Goal: Transaction & Acquisition: Purchase product/service

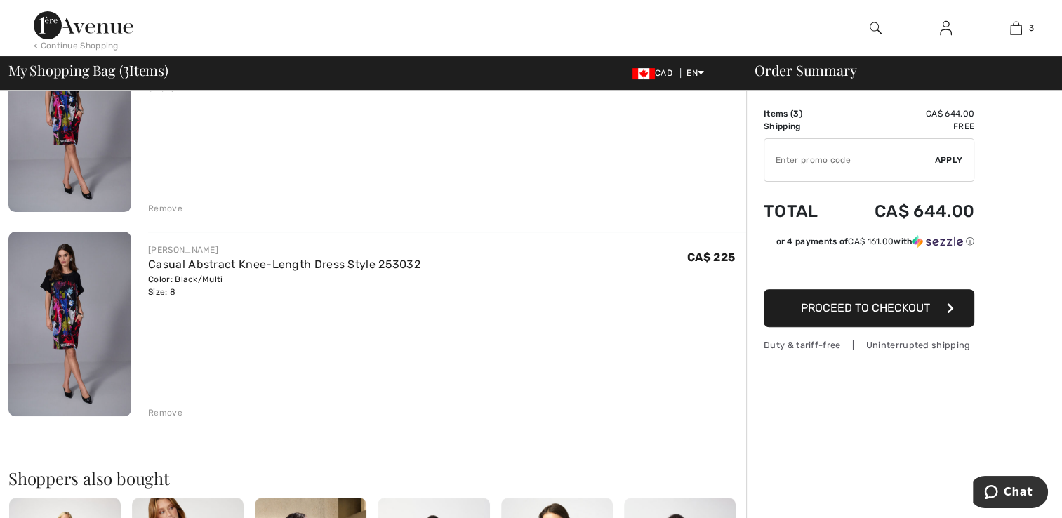
scroll to position [421, 0]
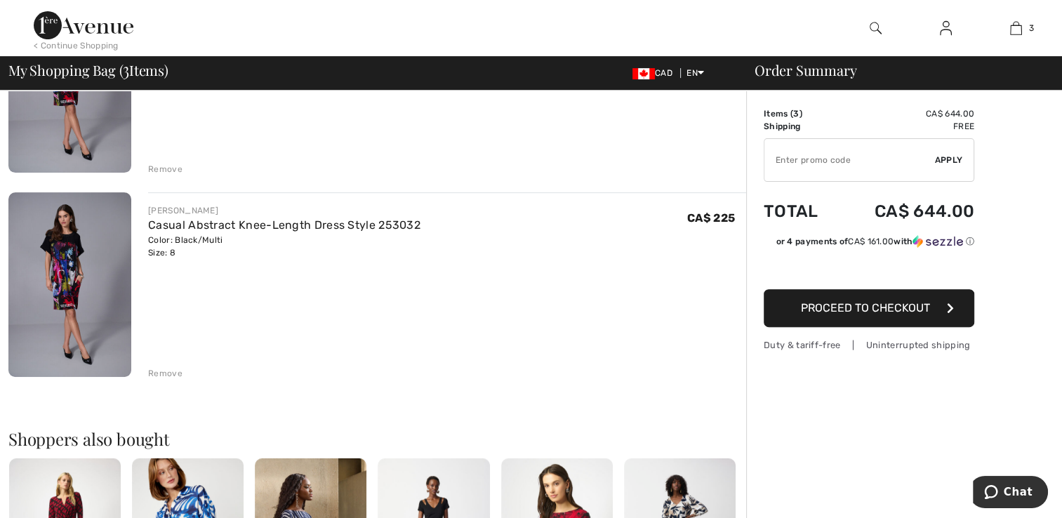
click at [174, 372] on div "Remove" at bounding box center [165, 373] width 34 height 13
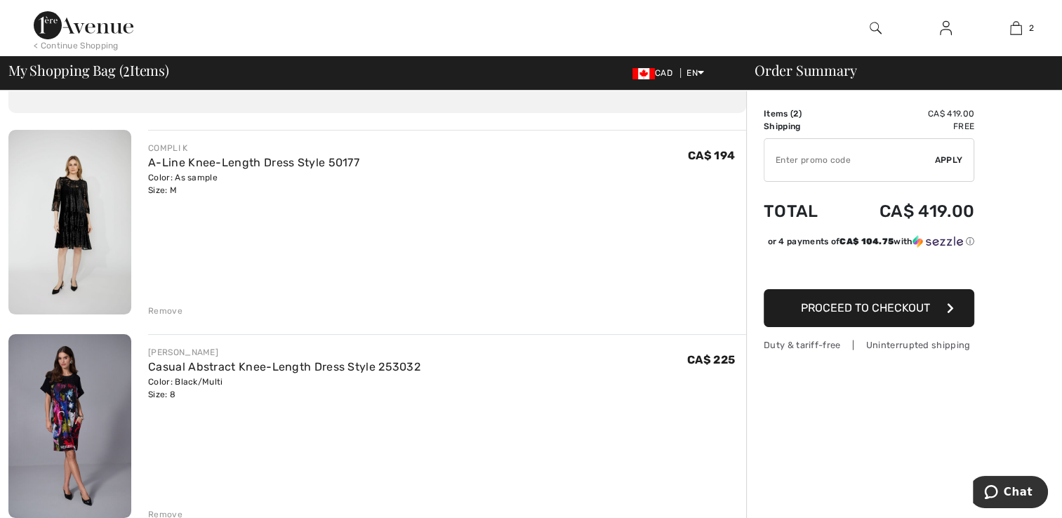
scroll to position [70, 0]
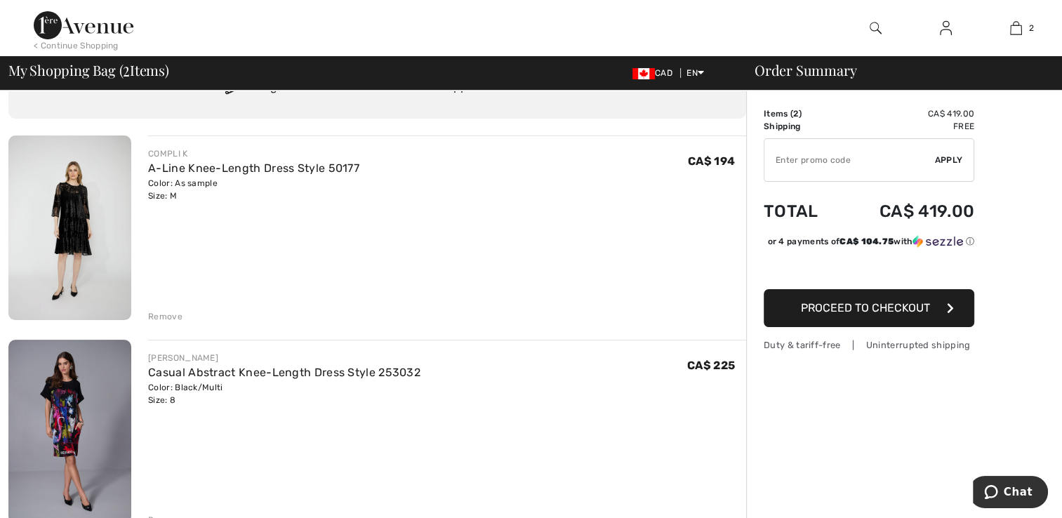
click at [76, 224] on img at bounding box center [69, 227] width 123 height 185
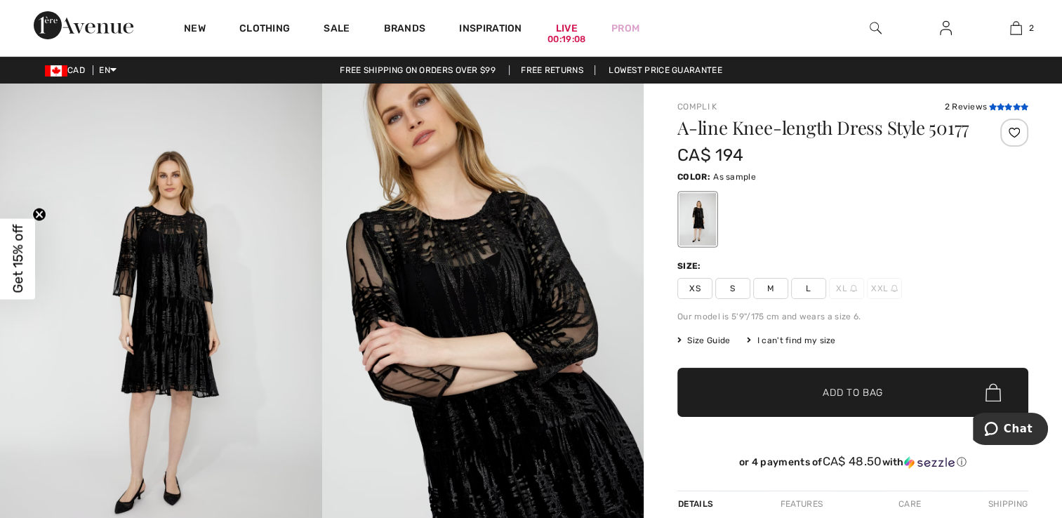
click at [997, 108] on icon at bounding box center [1001, 106] width 8 height 7
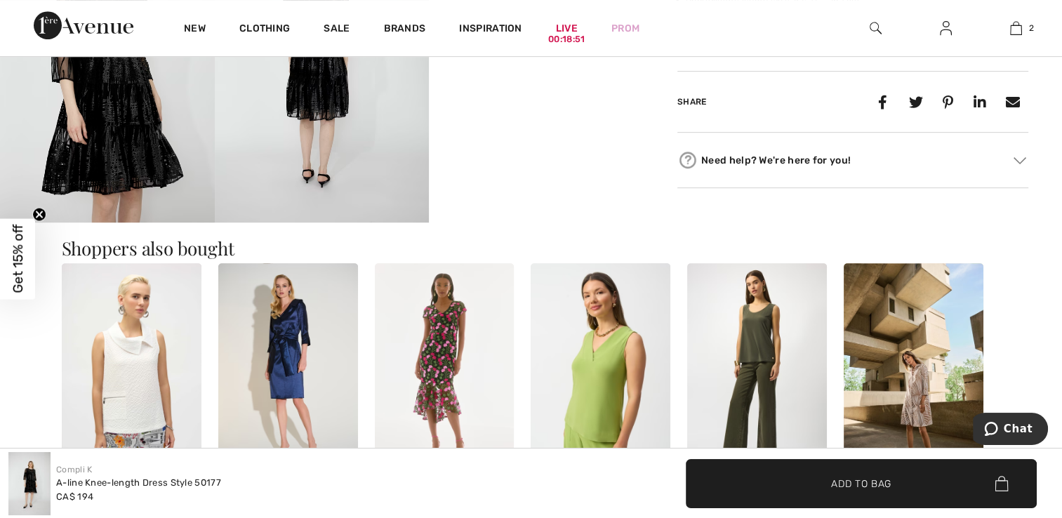
scroll to position [632, 0]
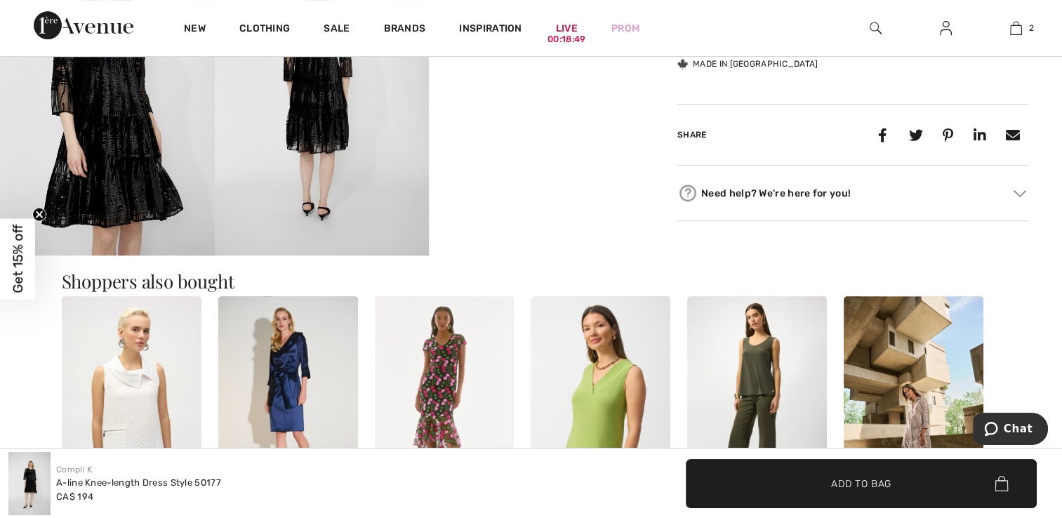
click at [13, 268] on span "Get 15% off" at bounding box center [18, 259] width 16 height 69
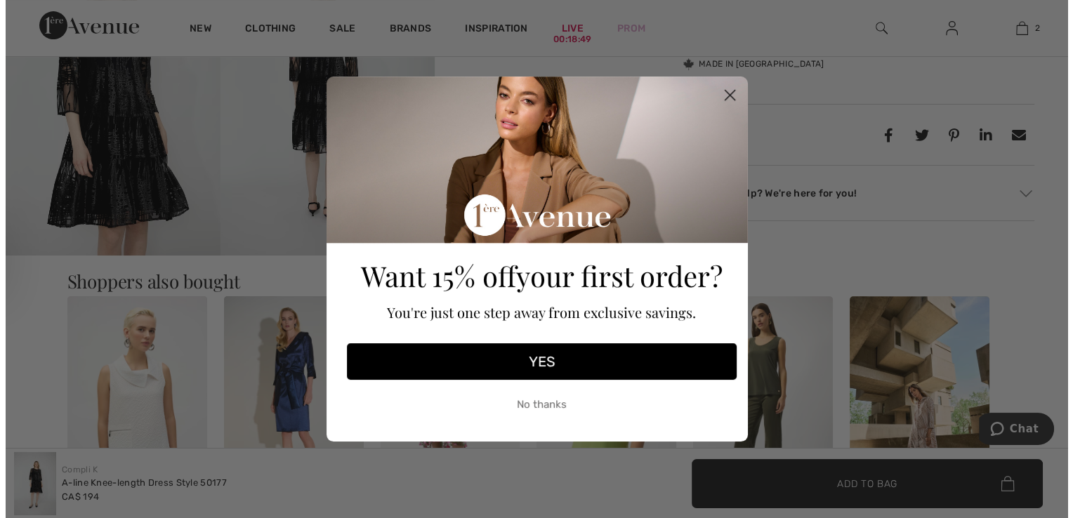
scroll to position [640, 0]
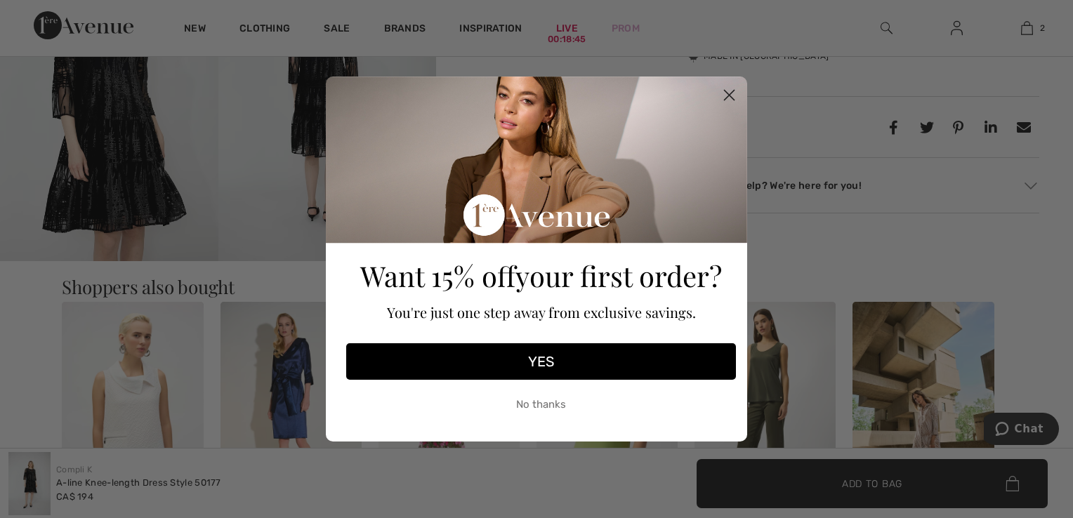
click at [556, 361] on button "YES" at bounding box center [541, 361] width 390 height 37
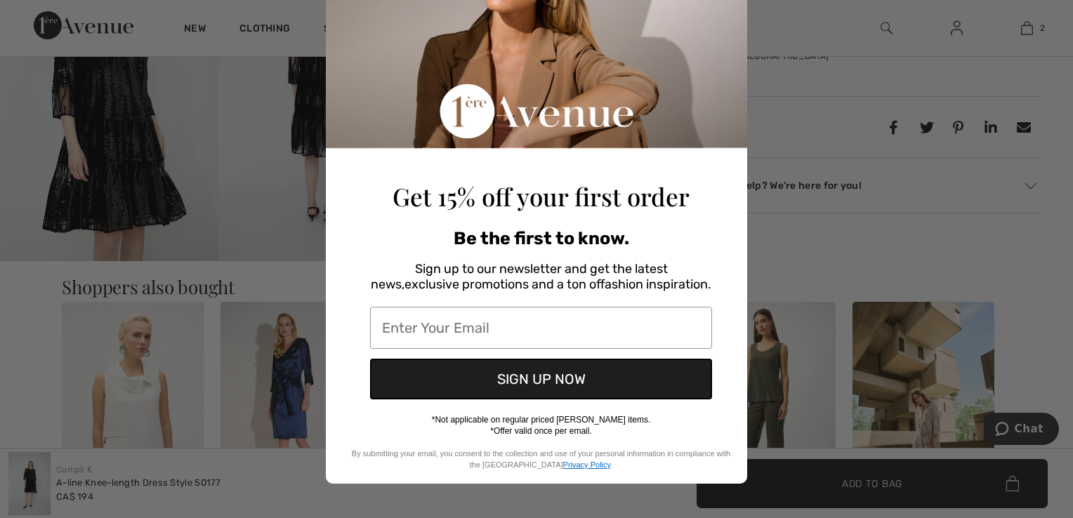
scroll to position [110, 0]
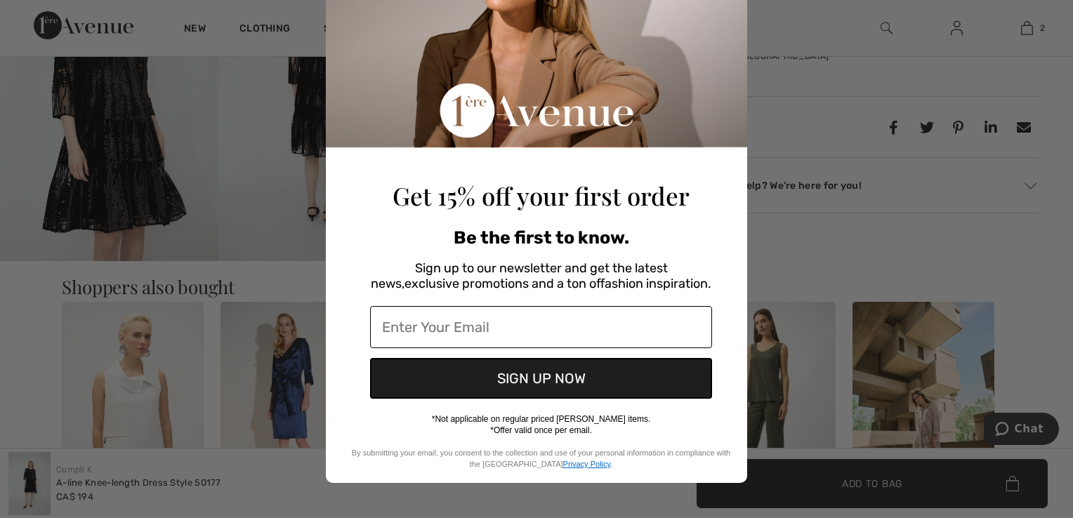
click at [409, 323] on input "Enter Your Email" at bounding box center [541, 327] width 342 height 42
type input "[EMAIL_ADDRESS][DOMAIN_NAME]"
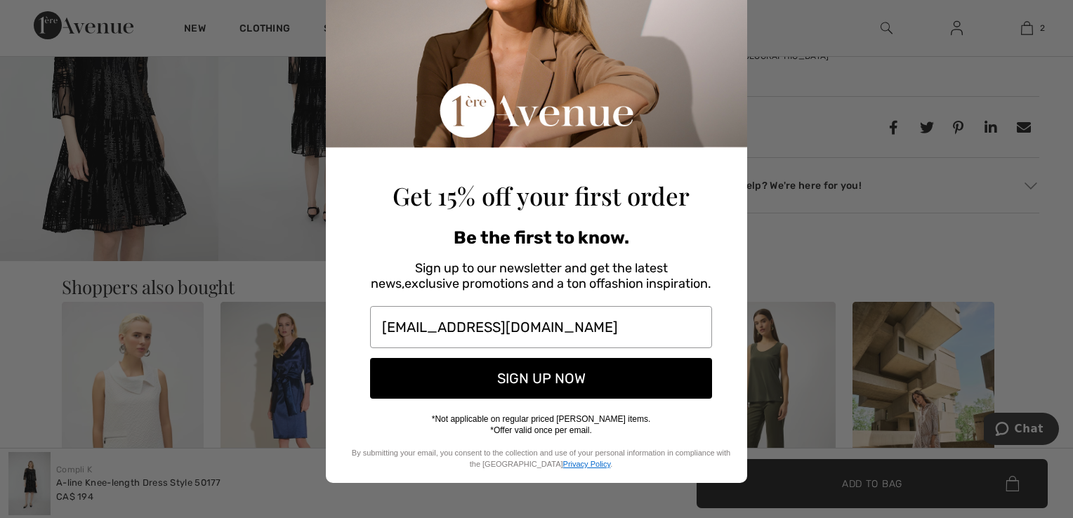
click at [531, 381] on button "SIGN UP NOW" at bounding box center [541, 378] width 342 height 41
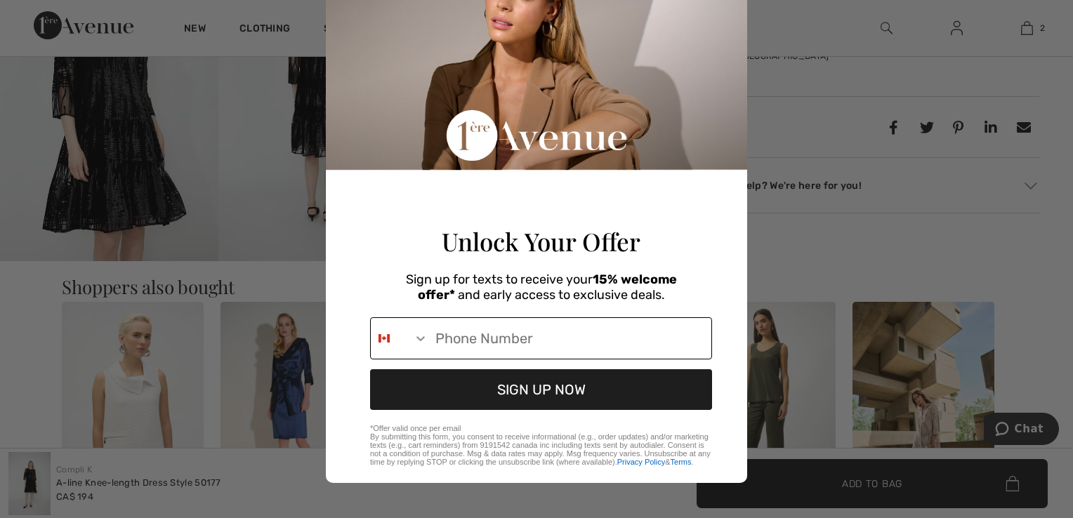
click at [416, 337] on icon "Search Countries" at bounding box center [420, 339] width 8 height 5
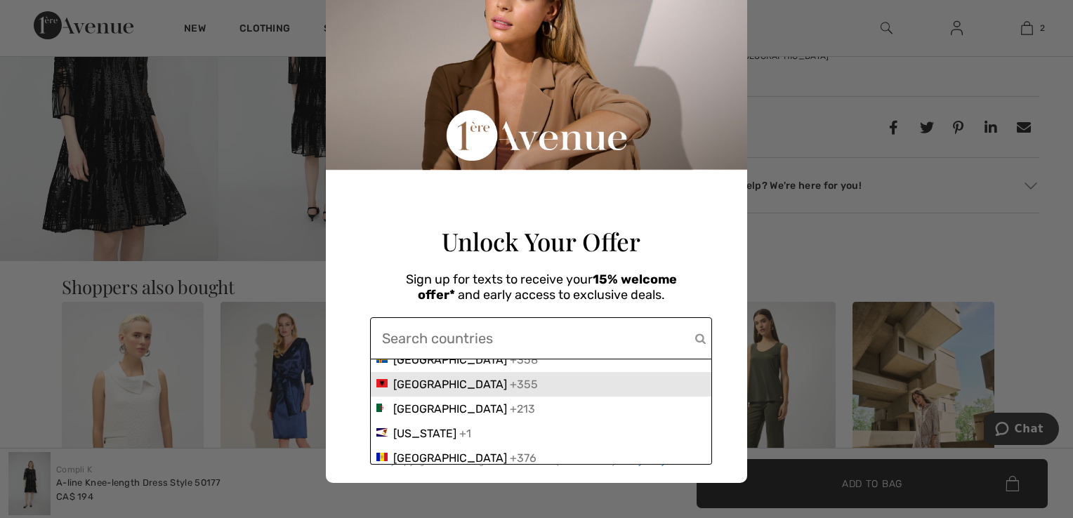
scroll to position [70, 0]
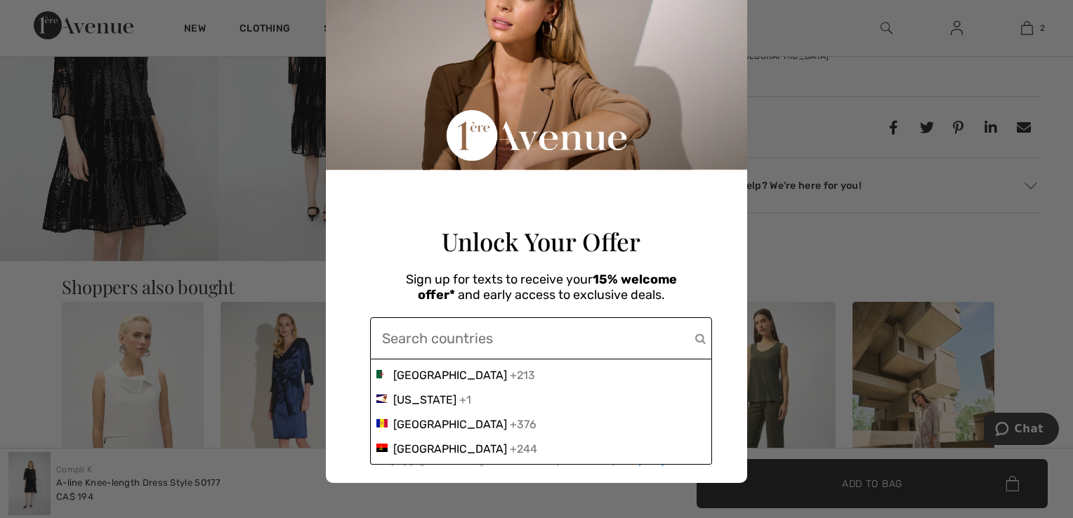
click at [656, 281] on h6 "Sign up for texts to receive your 15% welcome offer* and early access to exclus…" at bounding box center [541, 287] width 272 height 30
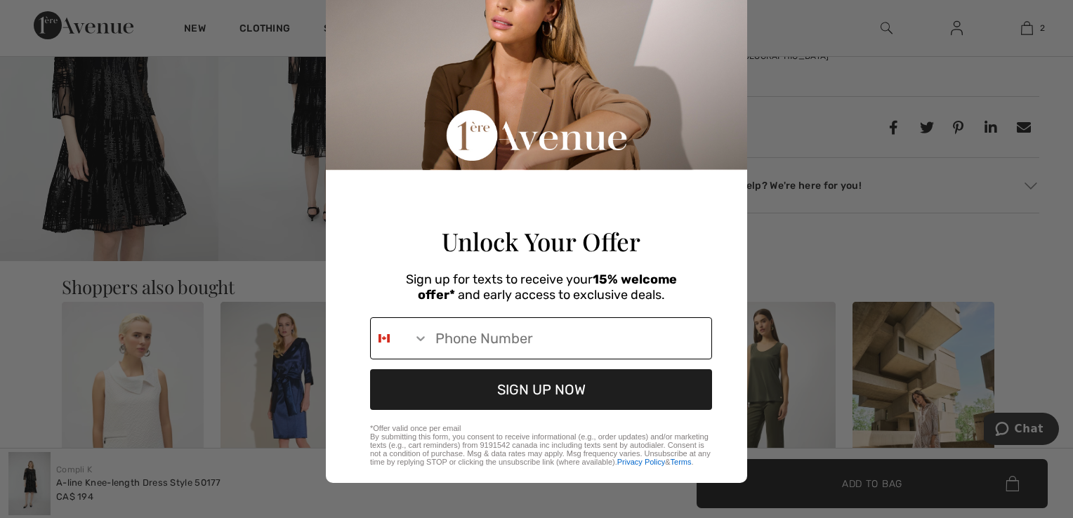
click at [434, 338] on input "Phone Number" at bounding box center [569, 338] width 283 height 41
type input "1-403-275-2443"
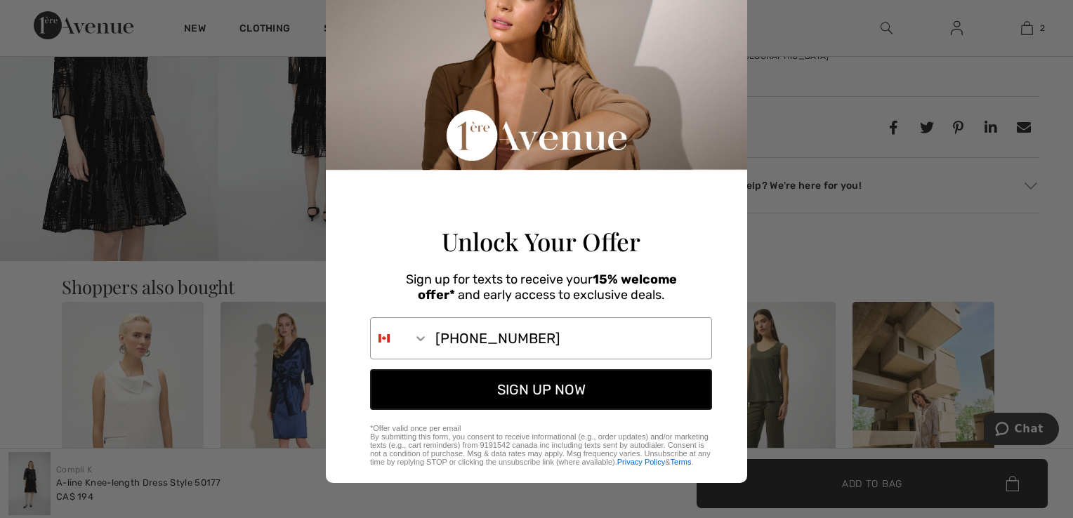
click at [536, 392] on button "SIGN UP NOW" at bounding box center [541, 389] width 342 height 41
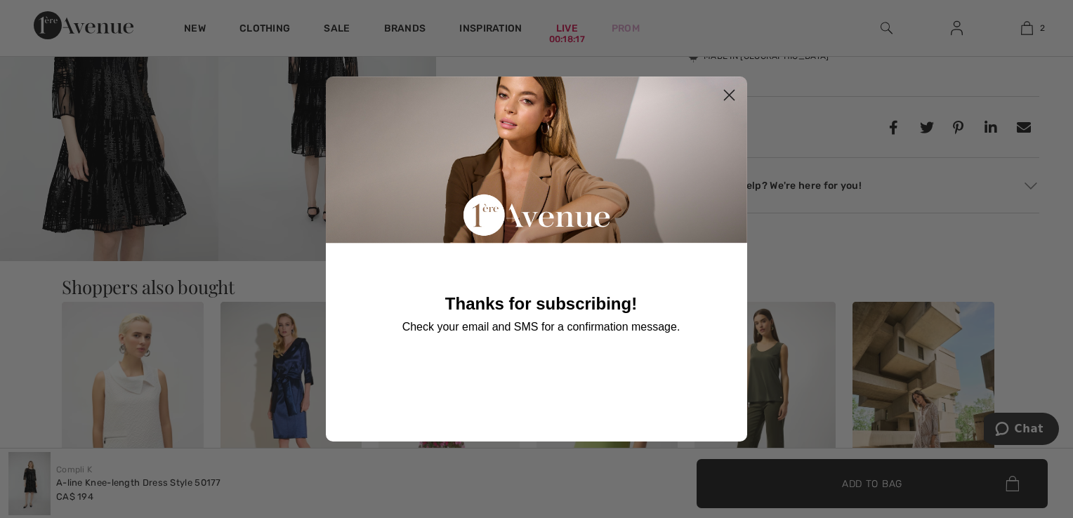
scroll to position [0, 0]
click at [728, 95] on icon "Close dialog" at bounding box center [729, 96] width 10 height 10
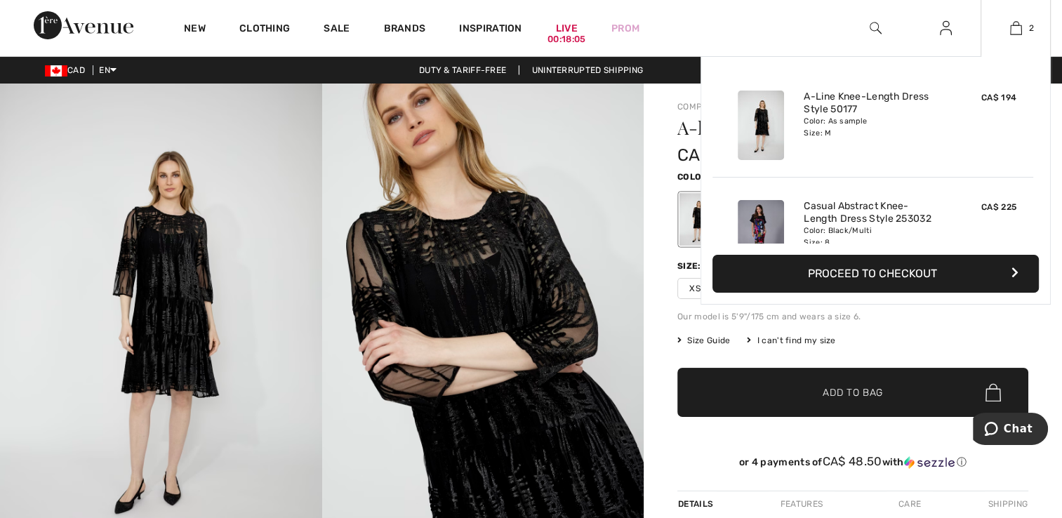
click at [897, 281] on button "Proceed to Checkout" at bounding box center [875, 274] width 326 height 38
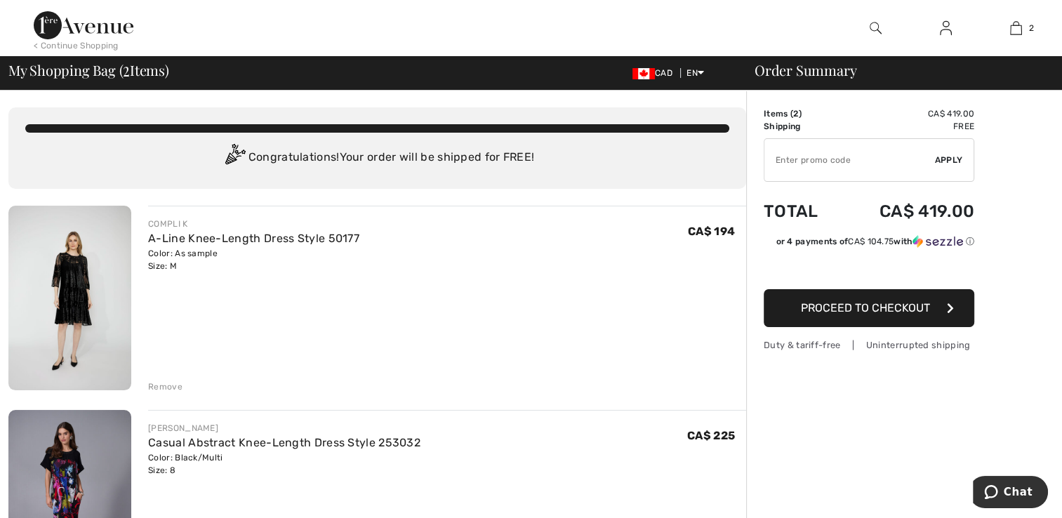
click at [639, 72] on img at bounding box center [643, 73] width 22 height 11
click at [652, 73] on span "CAD" at bounding box center [655, 73] width 46 height 10
click at [660, 74] on span "CAD" at bounding box center [655, 73] width 46 height 10
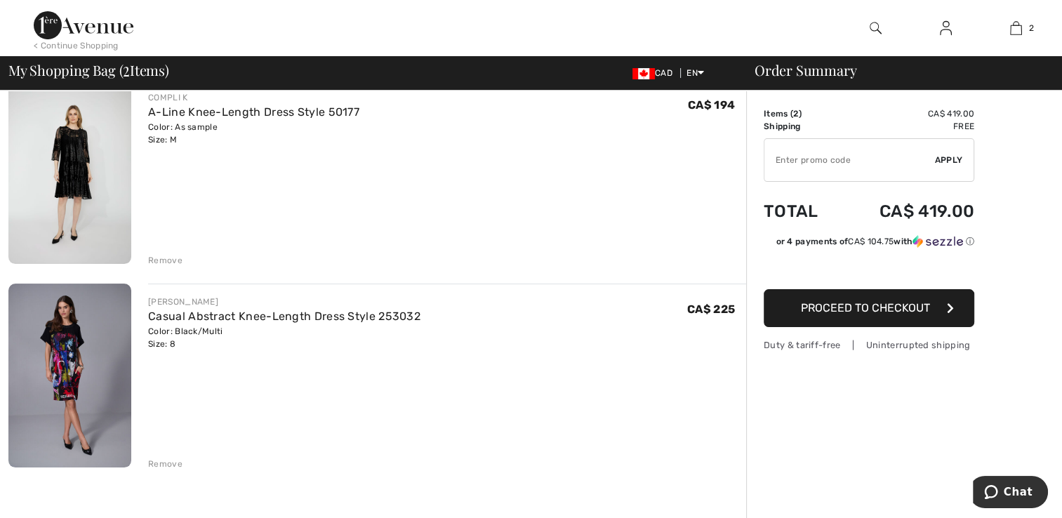
scroll to position [211, 0]
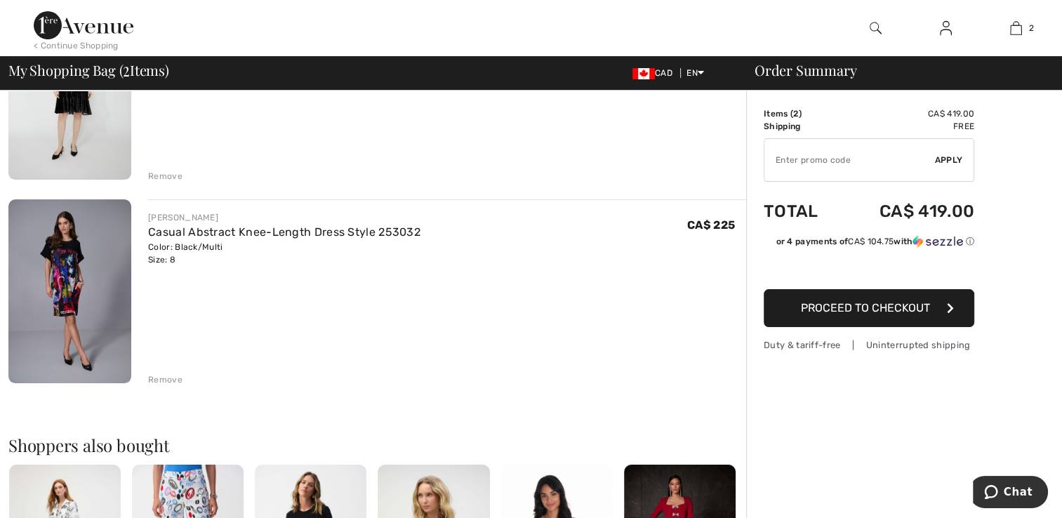
click at [900, 310] on span "Proceed to Checkout" at bounding box center [865, 307] width 129 height 13
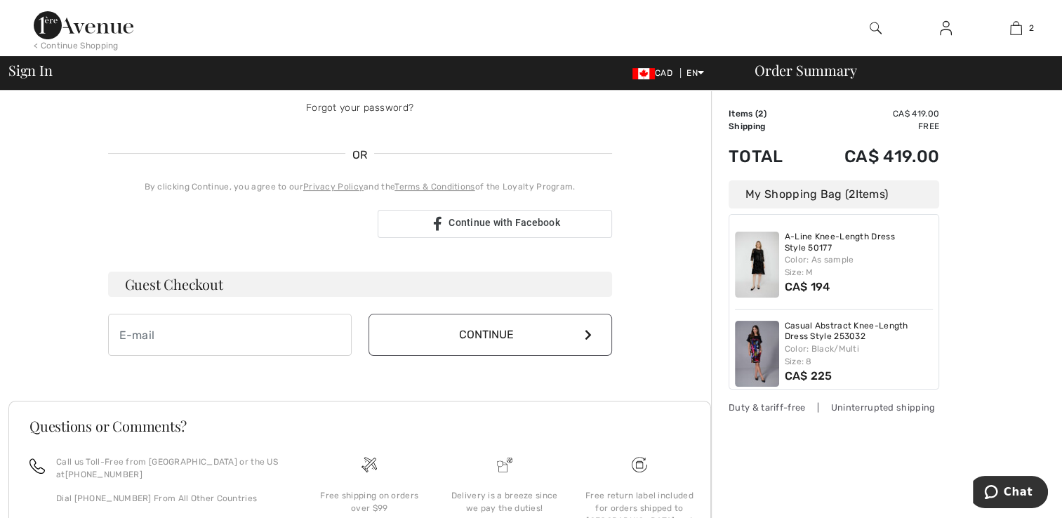
scroll to position [281, 0]
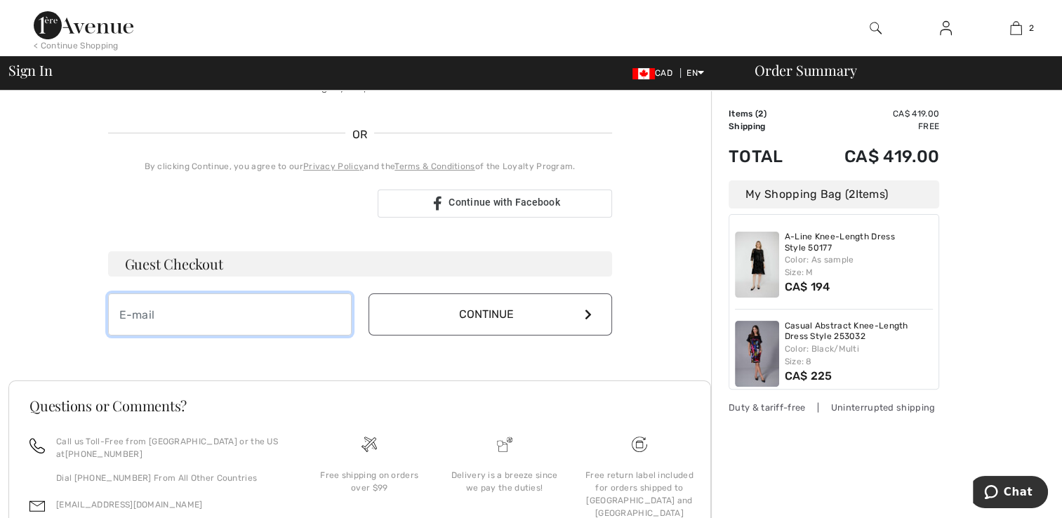
click at [147, 310] on input "email" at bounding box center [230, 314] width 244 height 42
type input "[EMAIL_ADDRESS][DOMAIN_NAME]"
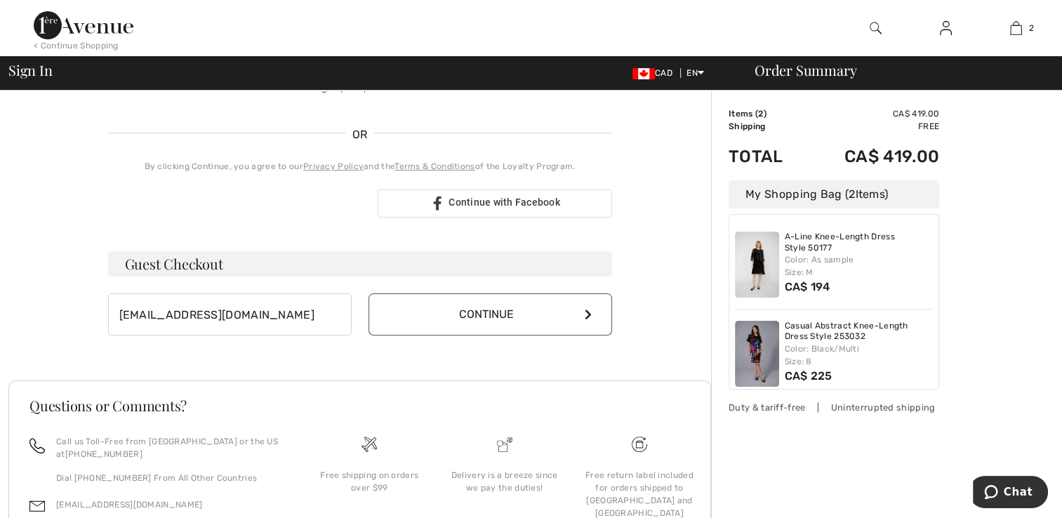
click at [483, 314] on button "Continue" at bounding box center [491, 314] width 244 height 42
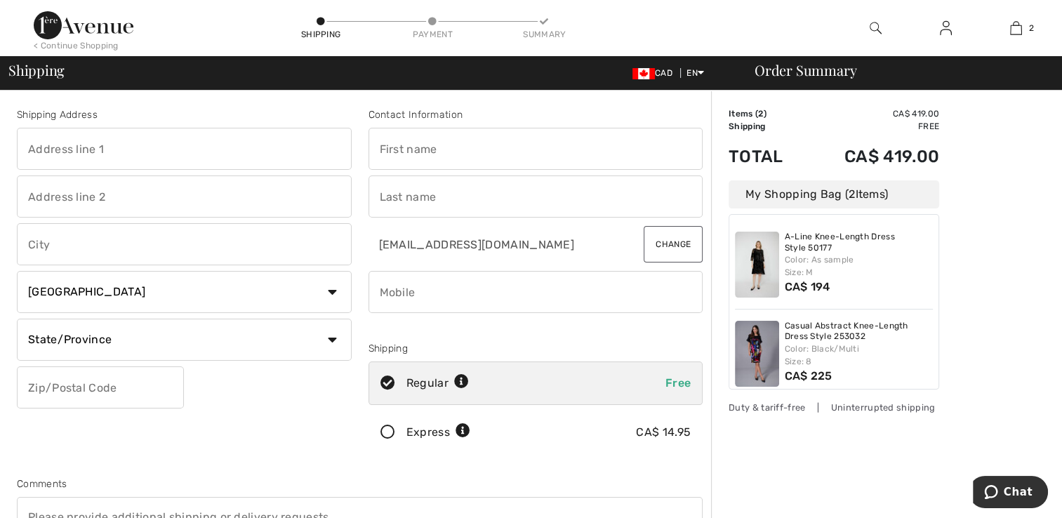
click at [28, 146] on input "text" at bounding box center [184, 149] width 335 height 42
type input "12230 North 78th Place"
type input "Scottsdale"
select select "US"
select select "AZ"
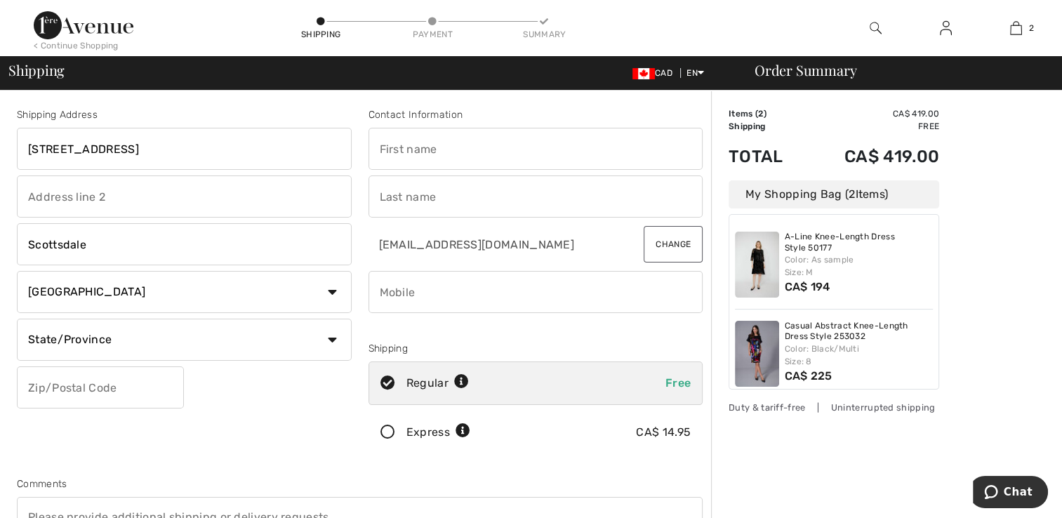
type input "85260"
type input "Rita"
type input "Jacobsen"
type input "4802748149"
type input "[STREET_ADDRESS]"
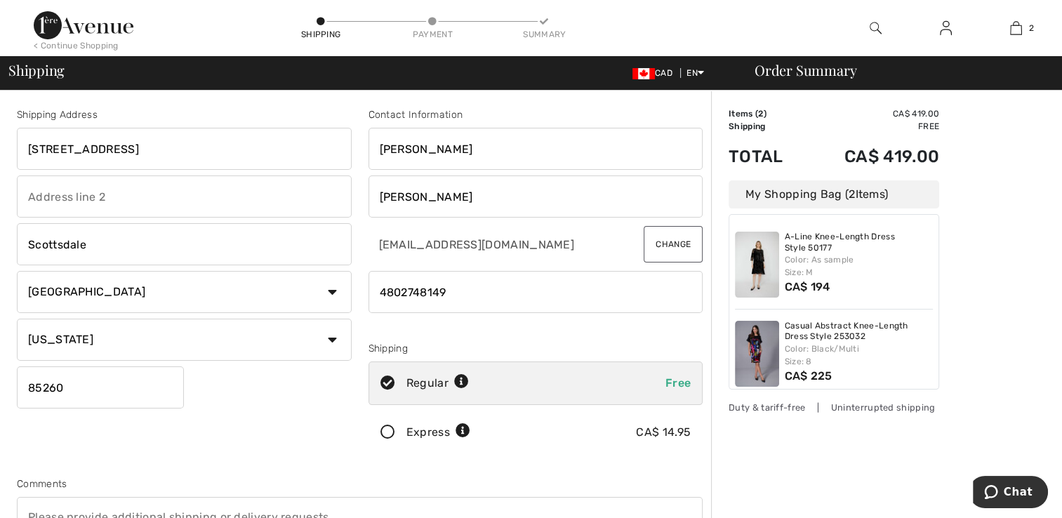
click at [943, 32] on img at bounding box center [946, 28] width 12 height 17
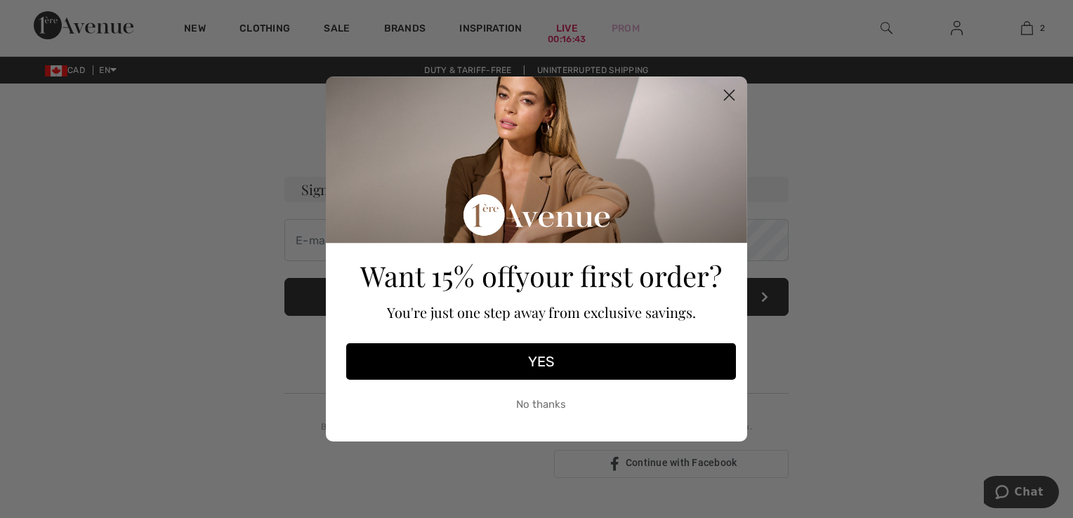
click at [729, 96] on icon "Close dialog" at bounding box center [729, 96] width 10 height 10
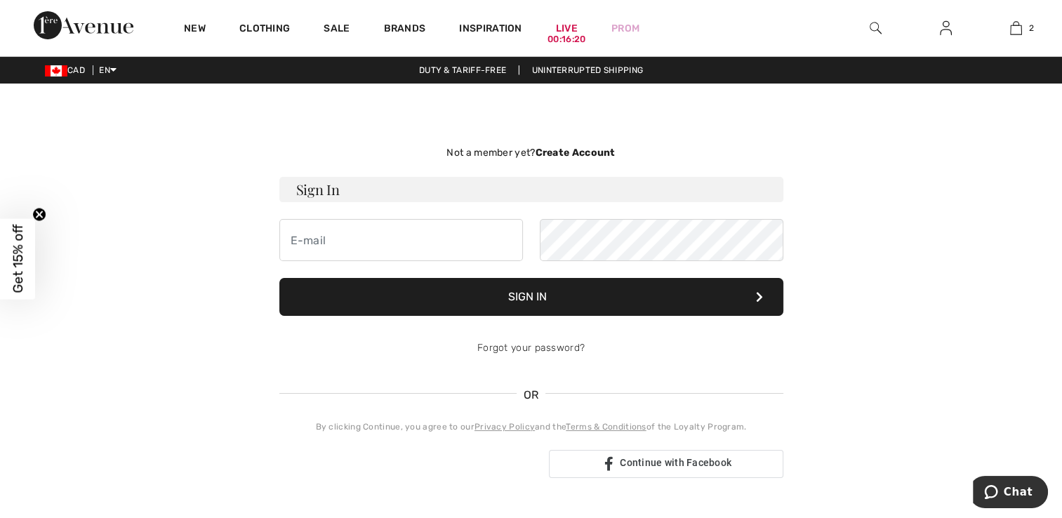
click at [53, 72] on img at bounding box center [56, 70] width 22 height 11
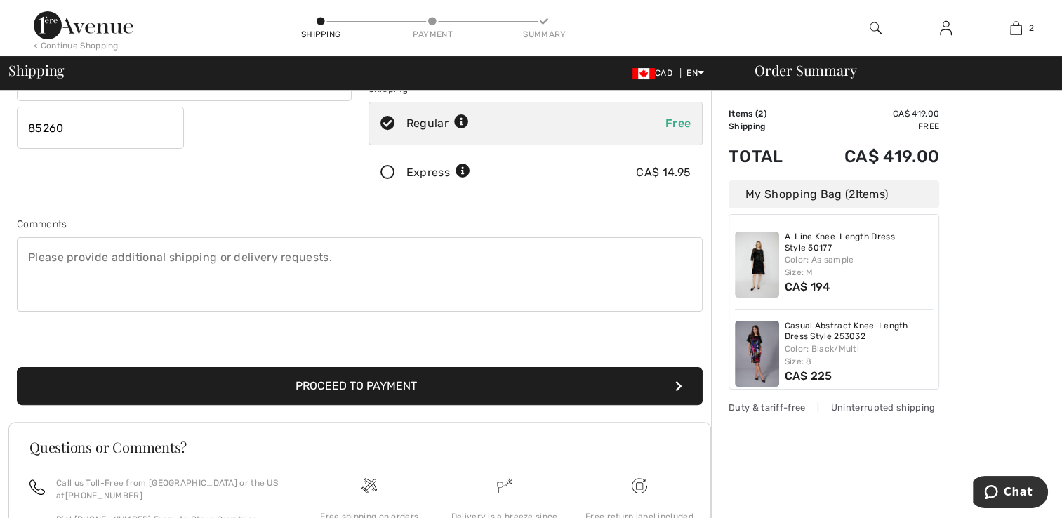
scroll to position [281, 0]
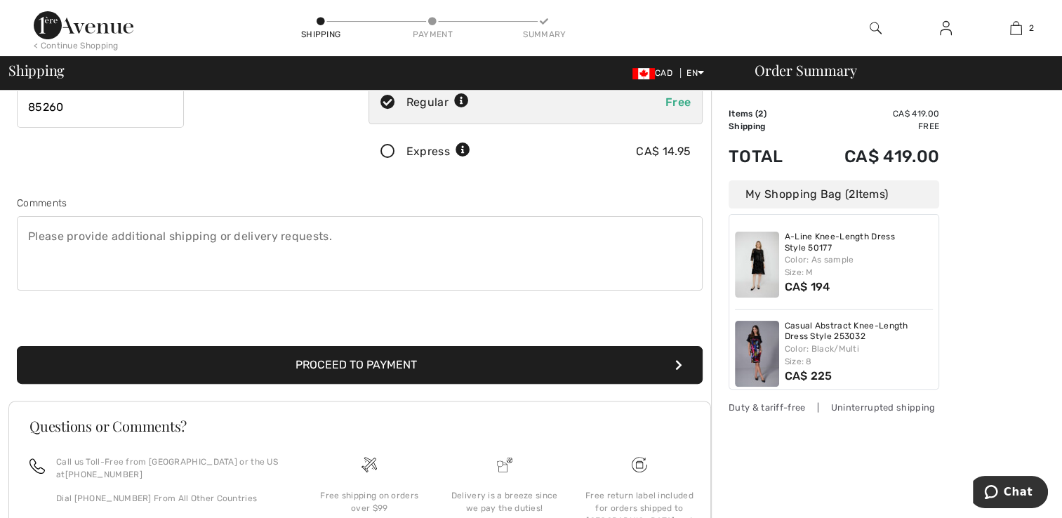
click at [390, 361] on button "Proceed to Payment" at bounding box center [360, 365] width 686 height 38
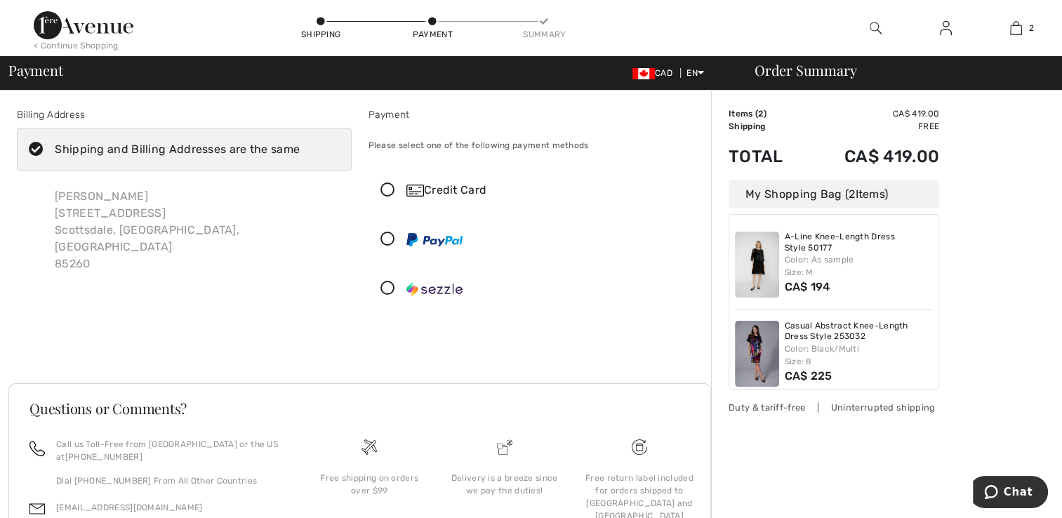
click at [384, 184] on icon at bounding box center [387, 190] width 37 height 15
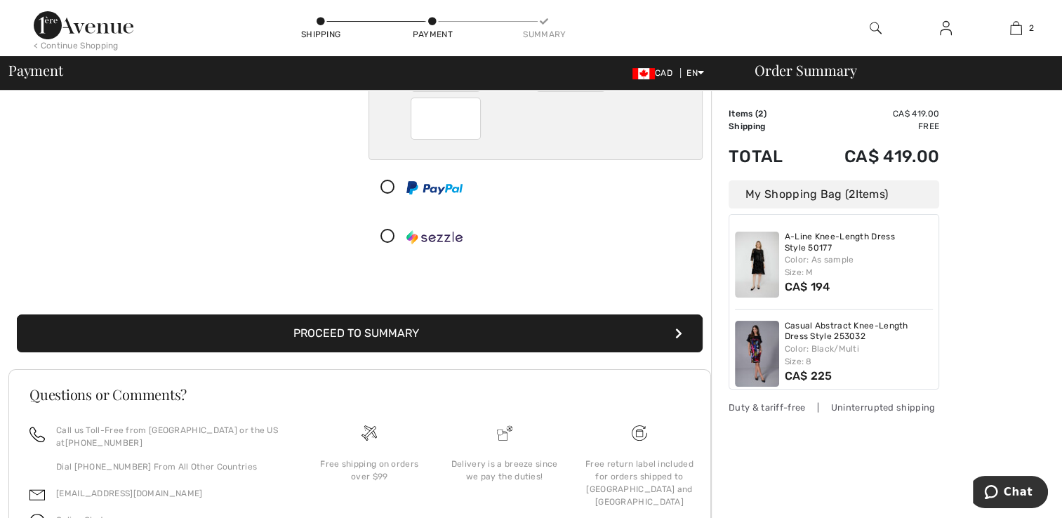
scroll to position [211, 0]
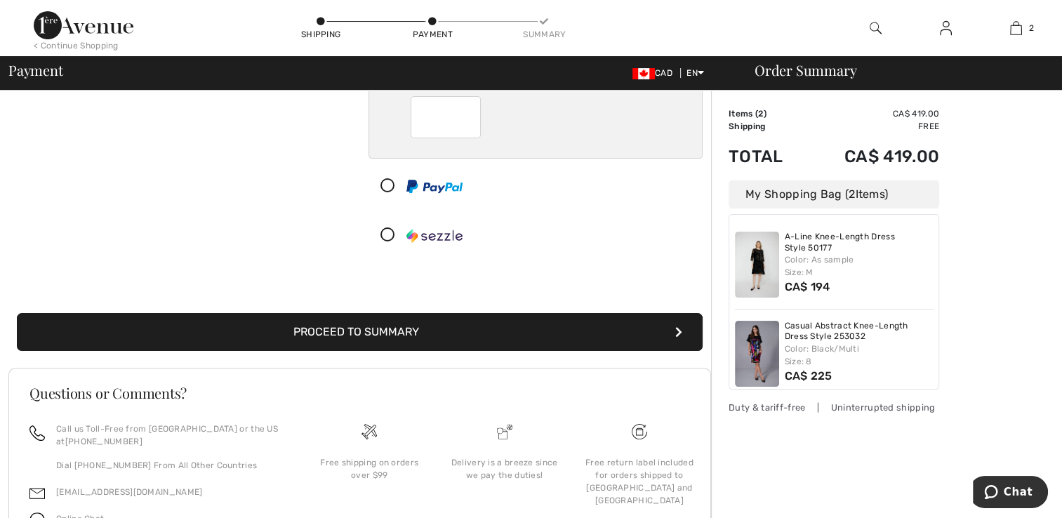
click at [320, 331] on button "Proceed to Summary" at bounding box center [360, 332] width 686 height 38
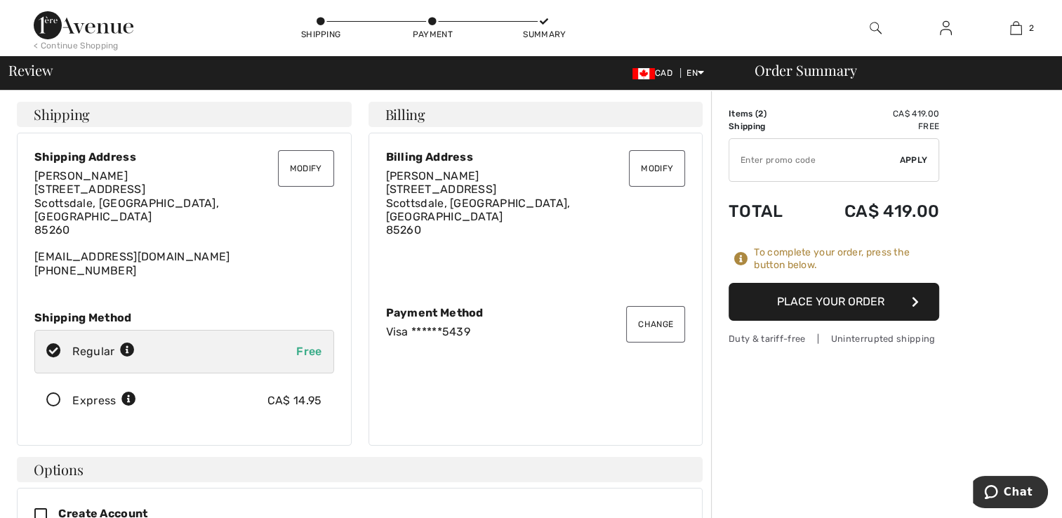
click at [91, 42] on div "< Continue Shopping" at bounding box center [76, 45] width 85 height 13
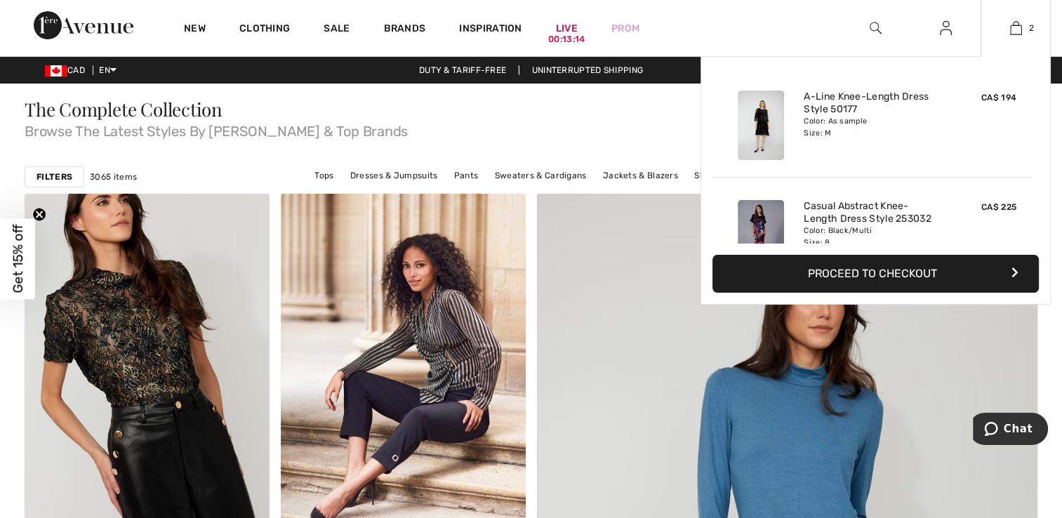
click at [935, 278] on button "Proceed to Checkout" at bounding box center [875, 274] width 326 height 38
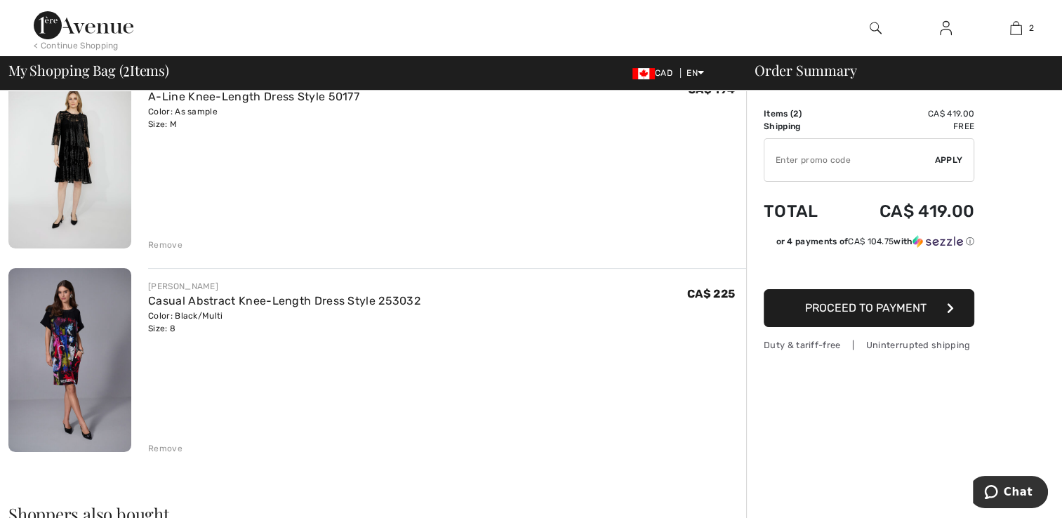
scroll to position [140, 0]
click at [909, 311] on span "Proceed to Payment" at bounding box center [865, 307] width 121 height 13
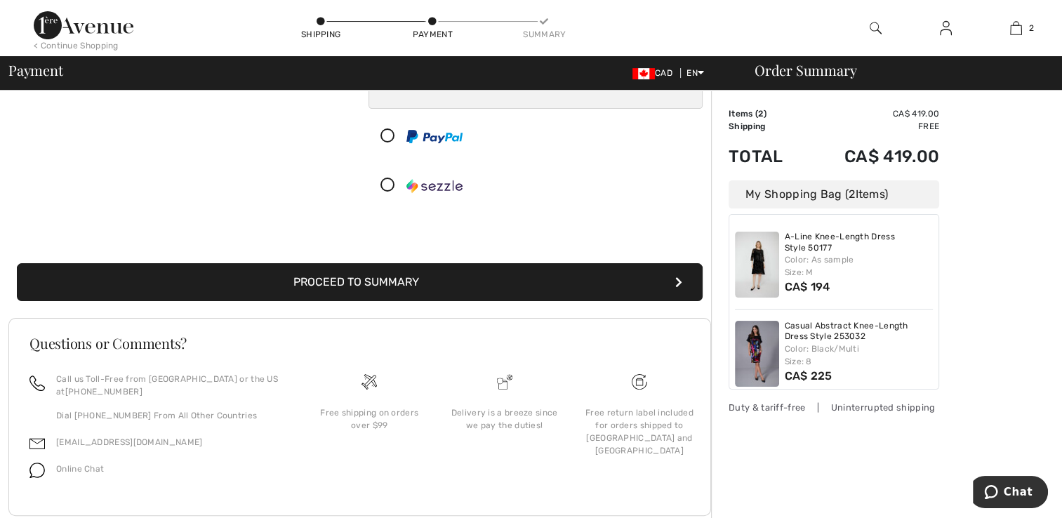
scroll to position [281, 0]
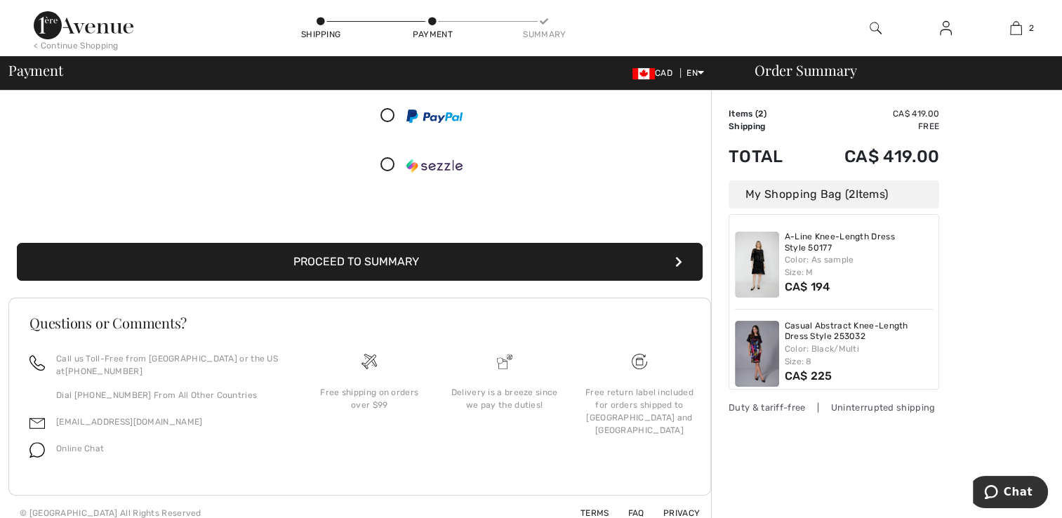
click at [417, 263] on button "Proceed to Summary" at bounding box center [360, 262] width 686 height 38
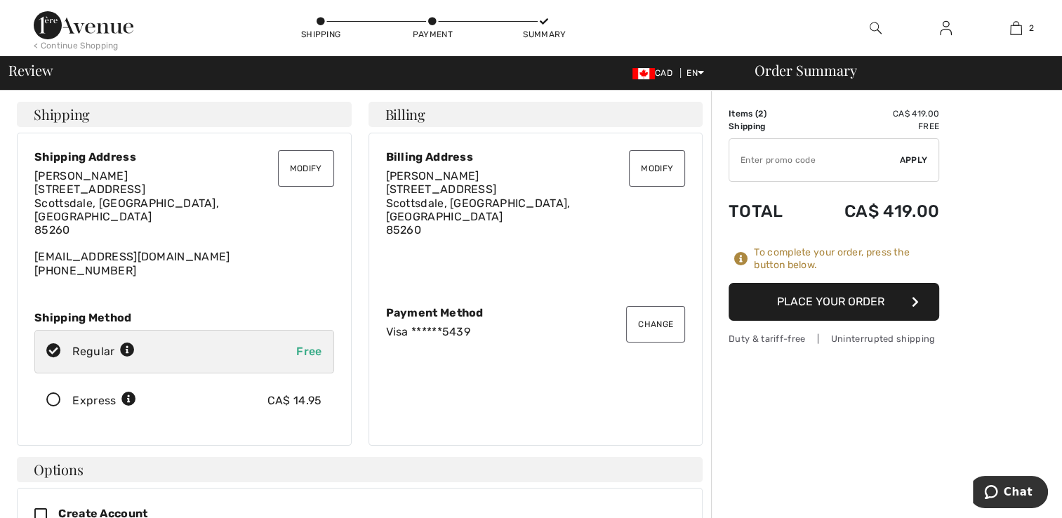
click at [310, 169] on button "Modify" at bounding box center [306, 168] width 56 height 37
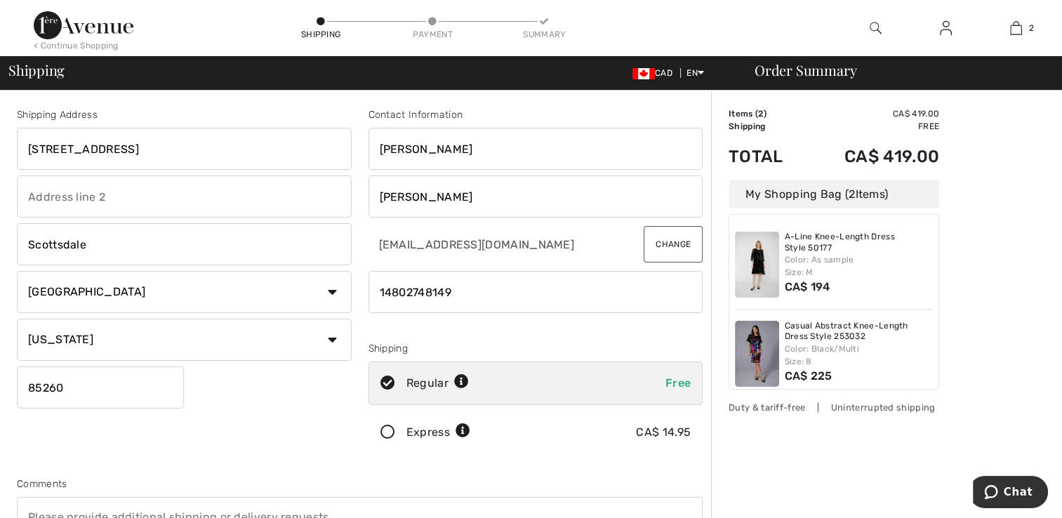
drag, startPoint x: 25, startPoint y: 145, endPoint x: 140, endPoint y: 135, distance: 115.5
click at [140, 135] on input "[STREET_ADDRESS]" at bounding box center [184, 149] width 335 height 42
type input "12230 North 78th Place"
click at [228, 399] on div "Shipping Address 12230 North 78th Place Scottsdale Country Canada United States…" at bounding box center [184, 283] width 352 height 352
click at [639, 74] on img at bounding box center [643, 73] width 22 height 11
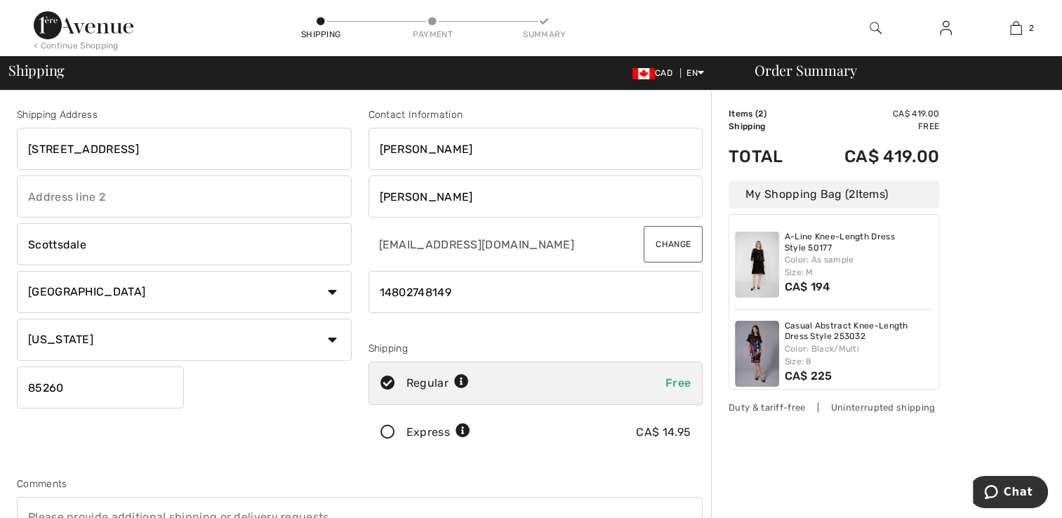
click at [654, 69] on span "CAD" at bounding box center [655, 73] width 46 height 10
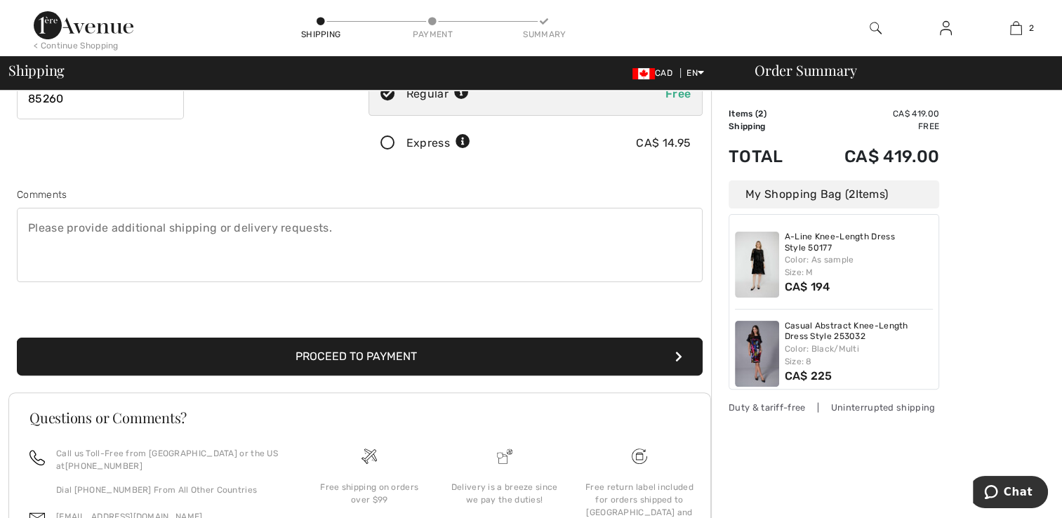
scroll to position [351, 0]
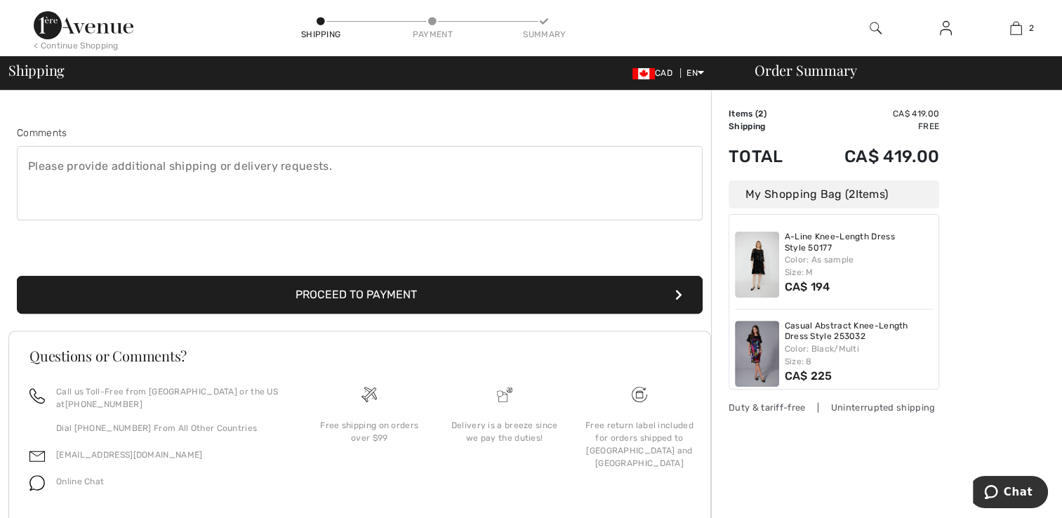
click at [354, 296] on button "Proceed to Payment" at bounding box center [360, 295] width 686 height 38
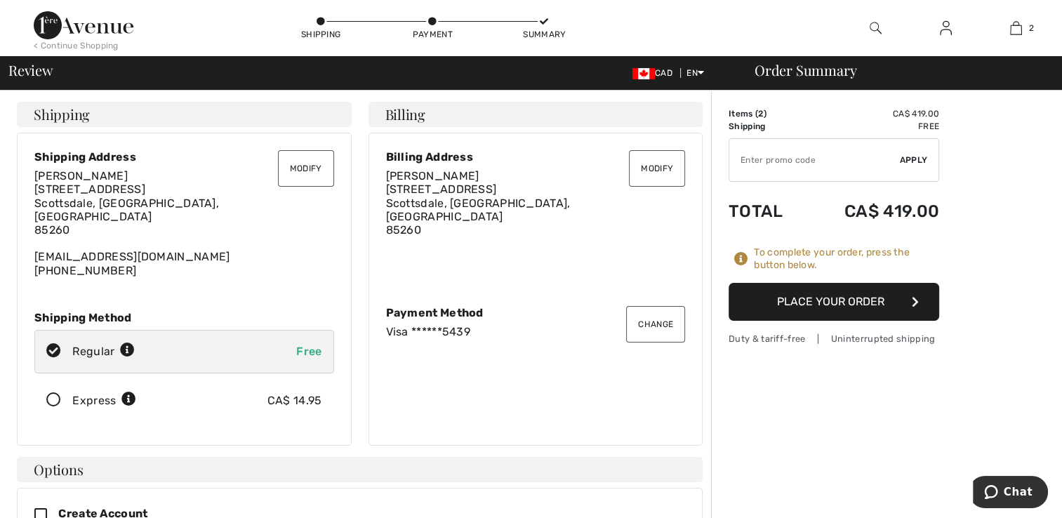
click at [310, 164] on button "Modify" at bounding box center [306, 168] width 56 height 37
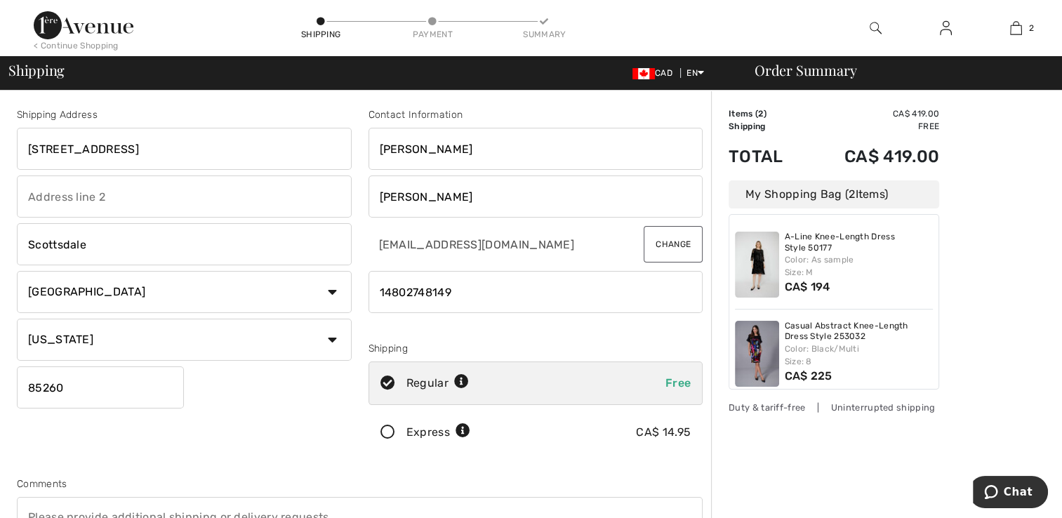
click at [110, 147] on input "[STREET_ADDRESS]" at bounding box center [184, 149] width 335 height 42
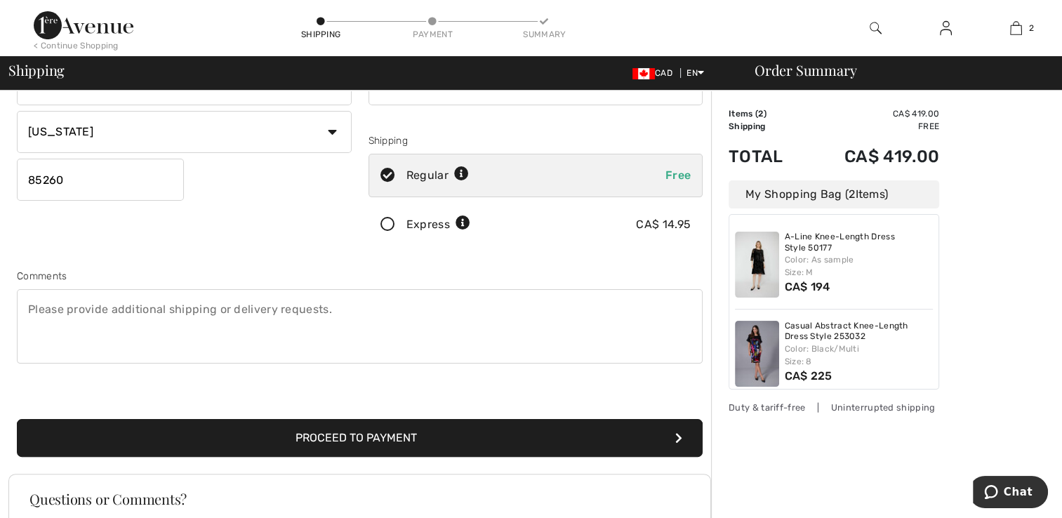
scroll to position [281, 0]
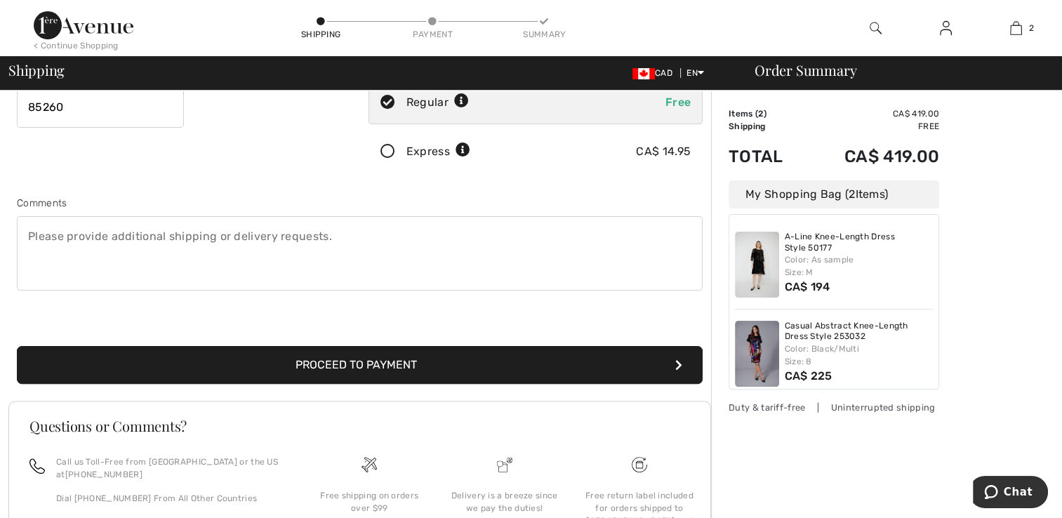
type input "12230 North 78th Place"
click at [354, 366] on button "Proceed to Payment" at bounding box center [360, 365] width 686 height 38
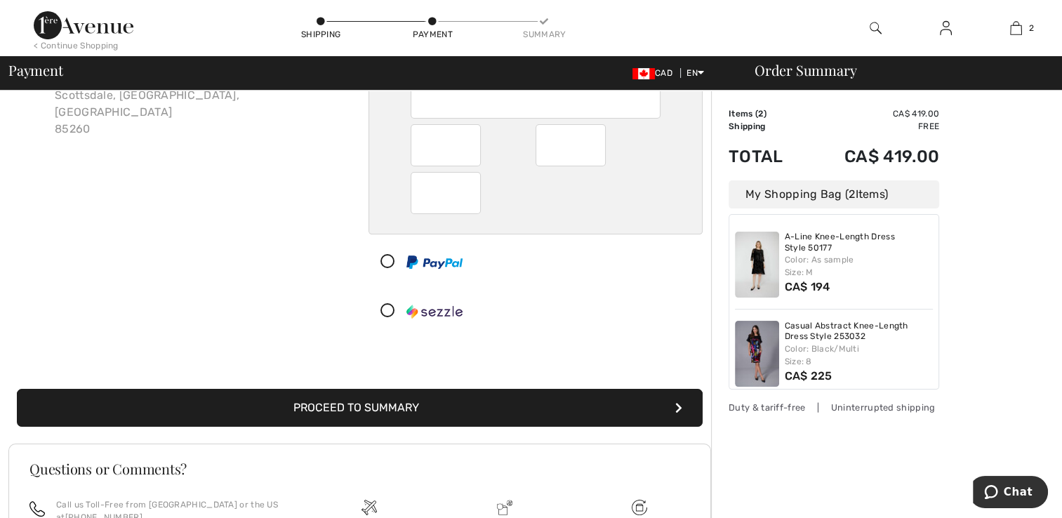
scroll to position [140, 0]
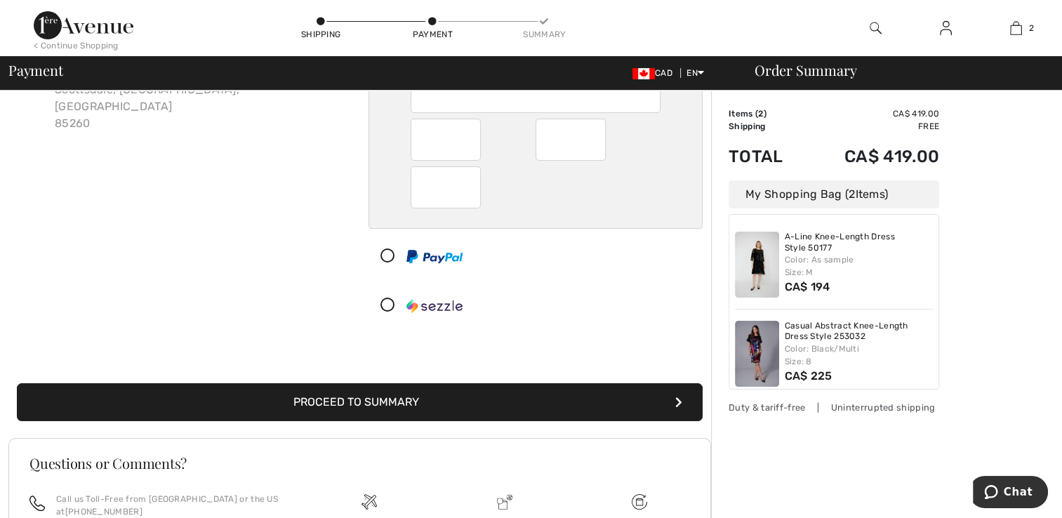
click at [357, 400] on button "Proceed to Summary" at bounding box center [360, 402] width 686 height 38
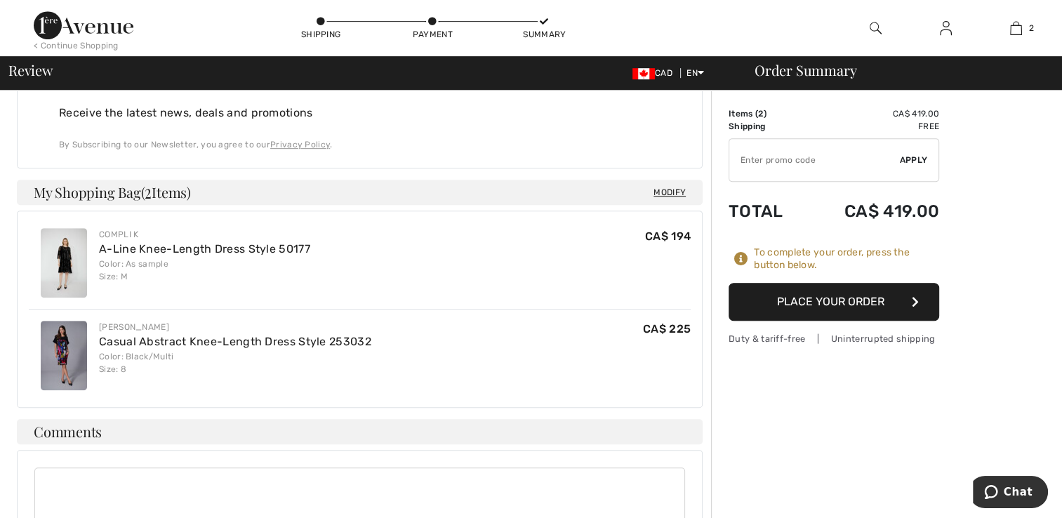
scroll to position [702, 0]
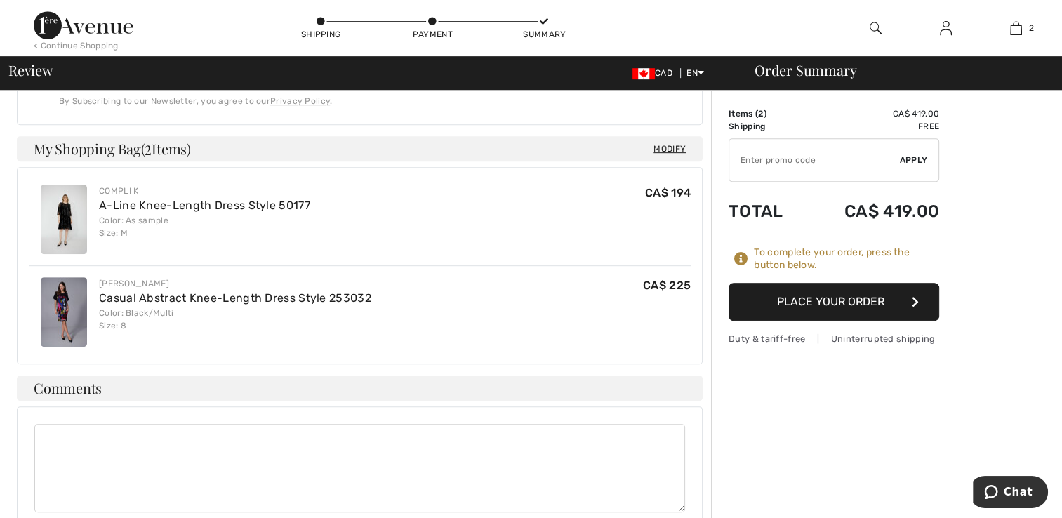
click at [816, 299] on button "Place Your Order" at bounding box center [834, 302] width 211 height 38
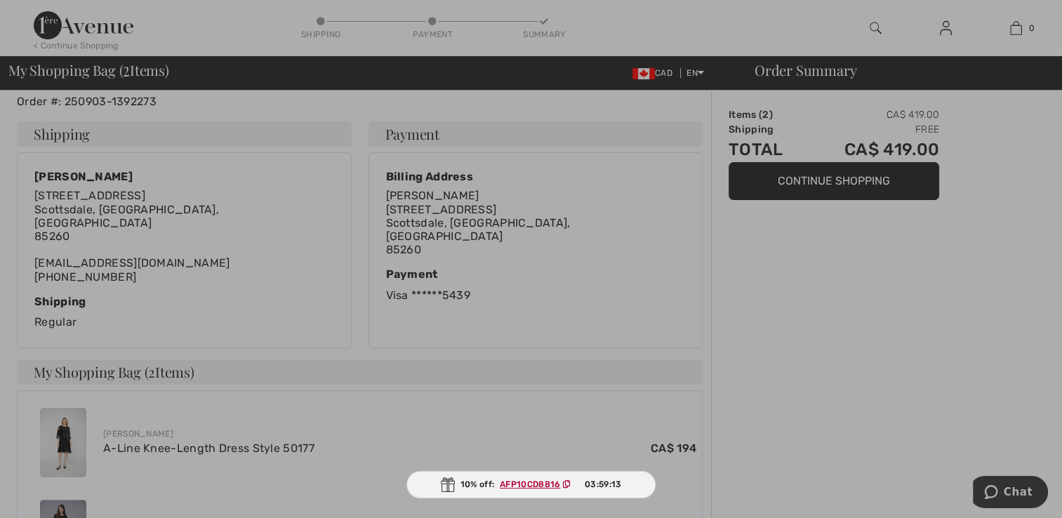
scroll to position [281, 0]
